Goal: Task Accomplishment & Management: Use online tool/utility

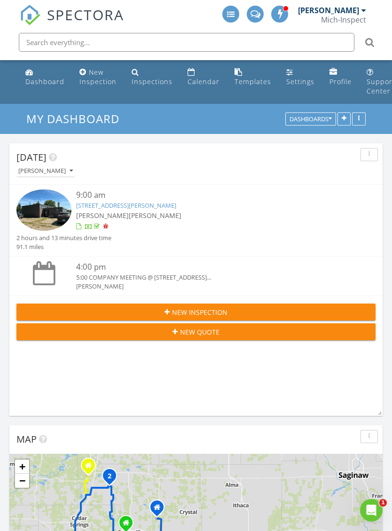
click at [245, 81] on div "Templates" at bounding box center [253, 81] width 37 height 9
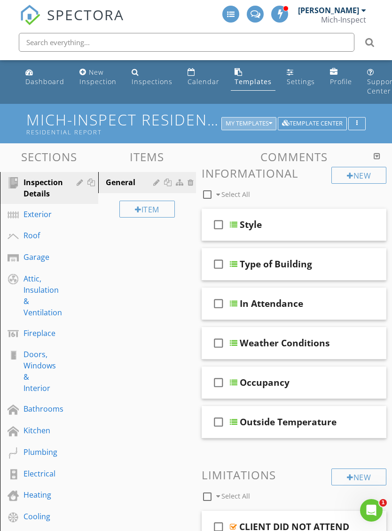
click at [250, 120] on div "My Templates" at bounding box center [249, 123] width 47 height 7
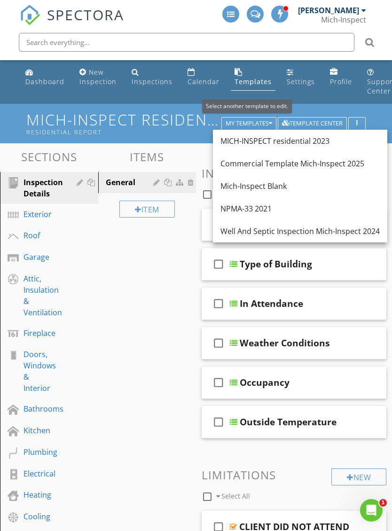
click at [322, 163] on div "Commercial Template Mich-Inspect 2025" at bounding box center [299, 163] width 159 height 11
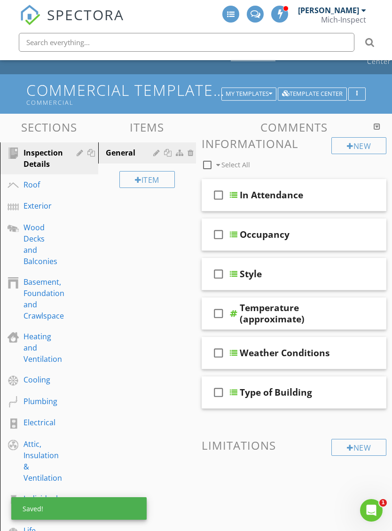
scroll to position [38, 0]
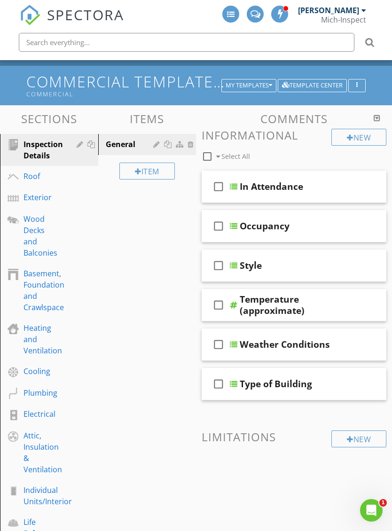
click at [311, 425] on div "New Informational check_box_outline_blank Select All check_box_outline_blank In…" at bounding box center [294, 314] width 185 height 370
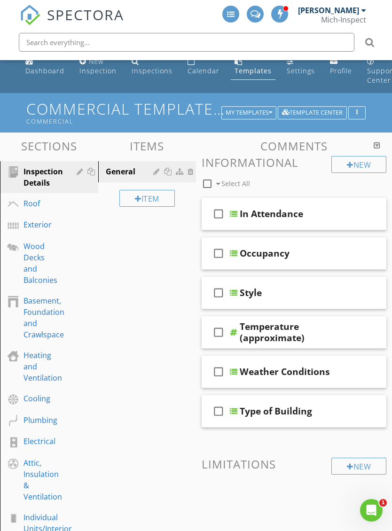
scroll to position [0, 0]
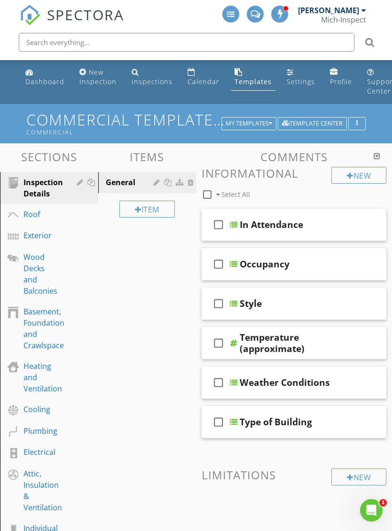
click at [36, 191] on div "Inspection Details" at bounding box center [43, 188] width 39 height 23
click at [272, 228] on div "In Attendance" at bounding box center [271, 224] width 63 height 11
click at [243, 228] on input "In Attendance" at bounding box center [302, 226] width 125 height 16
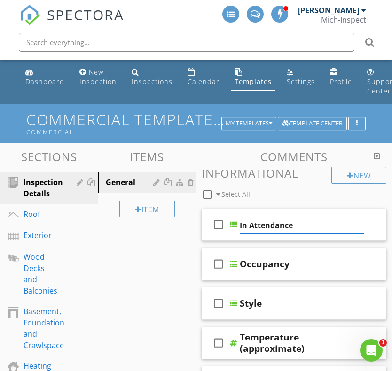
click at [223, 229] on icon "check_box_outline_blank" at bounding box center [218, 224] width 15 height 23
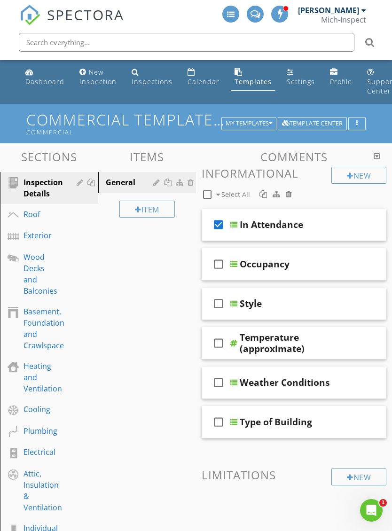
click at [223, 228] on icon "check_box" at bounding box center [218, 224] width 15 height 23
click at [39, 233] on div "Exterior" at bounding box center [39, 235] width 30 height 11
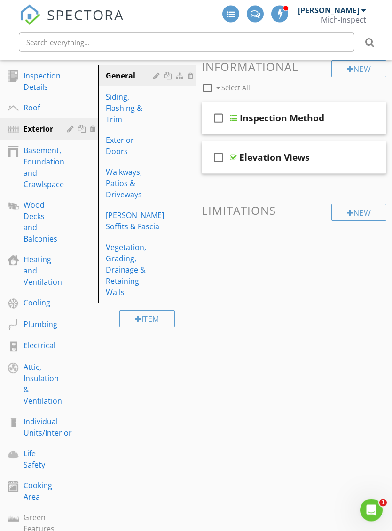
scroll to position [107, 0]
click at [44, 429] on div "Individual Units/Interior" at bounding box center [48, 427] width 48 height 23
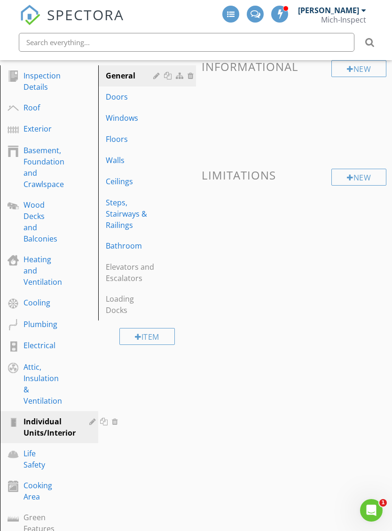
click at [38, 490] on div "Cooking Area" at bounding box center [39, 491] width 30 height 23
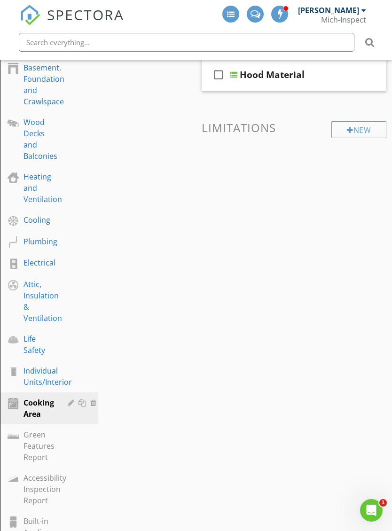
scroll to position [0, 0]
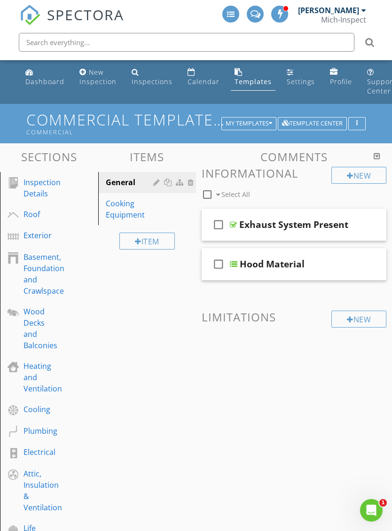
click at [44, 430] on div "Plumbing" at bounding box center [41, 430] width 34 height 11
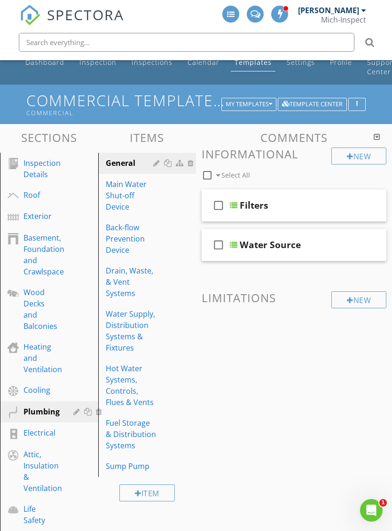
scroll to position [16, 0]
